Goal: Task Accomplishment & Management: Use online tool/utility

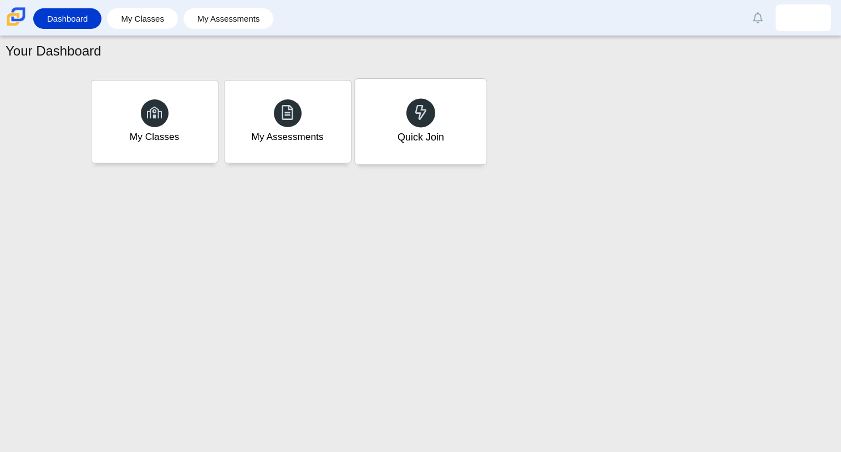
click at [430, 87] on div "Quick Join" at bounding box center [420, 121] width 131 height 85
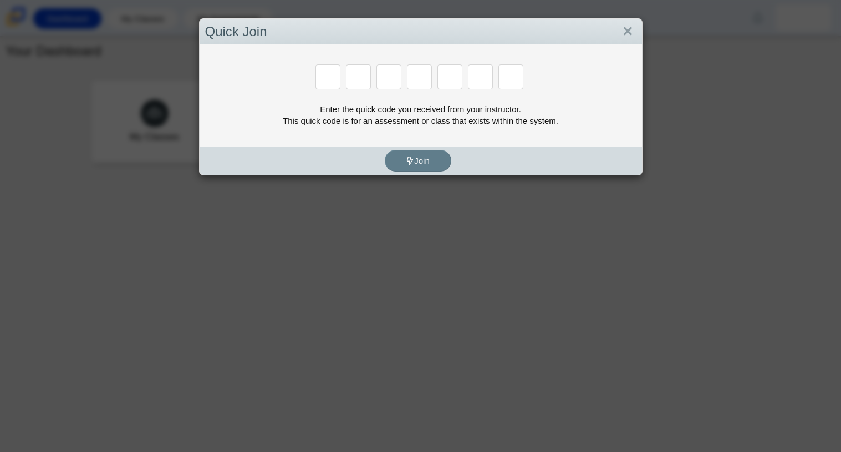
click at [430, 87] on input "Enter Access Code Digit 4" at bounding box center [419, 76] width 25 height 25
type input "f"
type input "7"
type input "f"
type input "7"
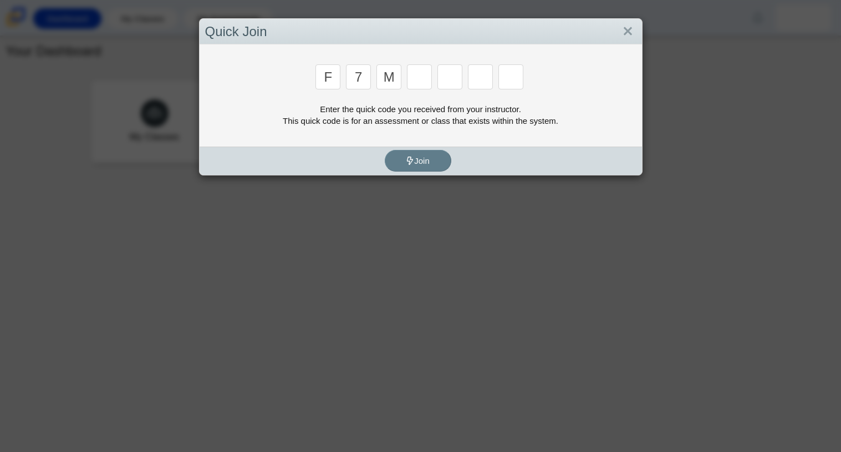
type input "m"
type input "c"
type input "h"
type input "w"
type input "k"
